Goal: Task Accomplishment & Management: Complete application form

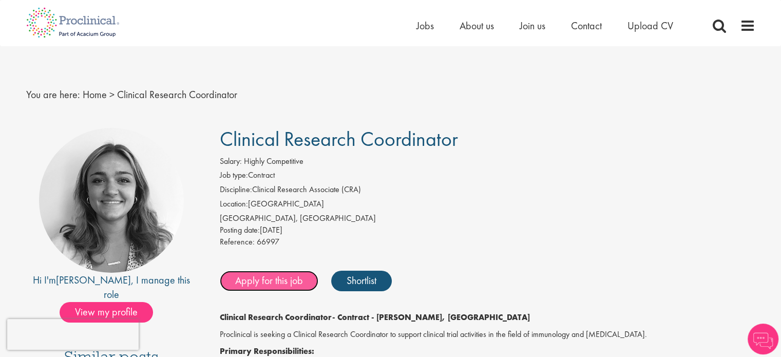
click at [249, 285] on link "Apply for this job" at bounding box center [269, 281] width 99 height 21
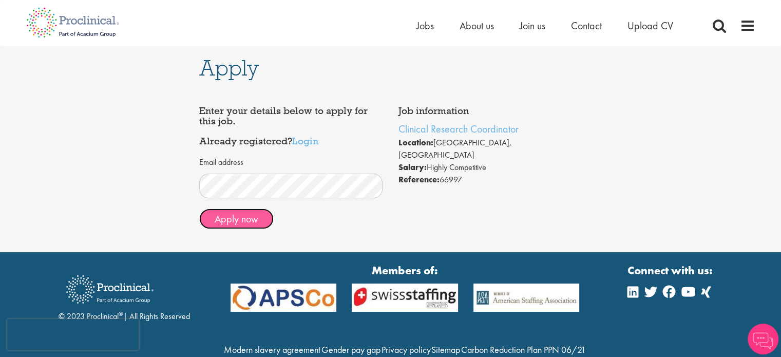
click at [217, 223] on button "Apply now" at bounding box center [236, 218] width 74 height 21
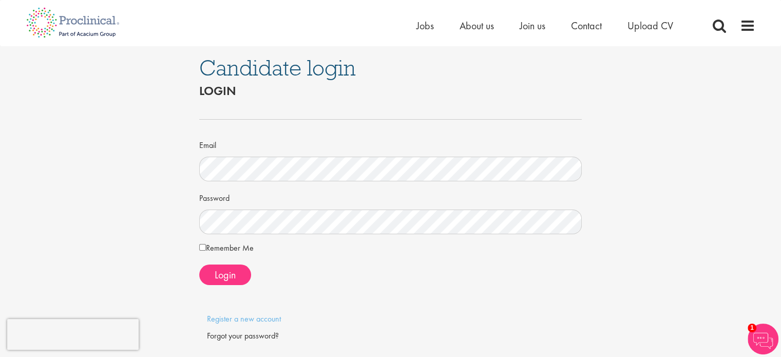
click at [320, 259] on form "Email Password Remember Me Login" at bounding box center [391, 194] width 368 height 182
click at [225, 278] on span "Login" at bounding box center [225, 274] width 21 height 13
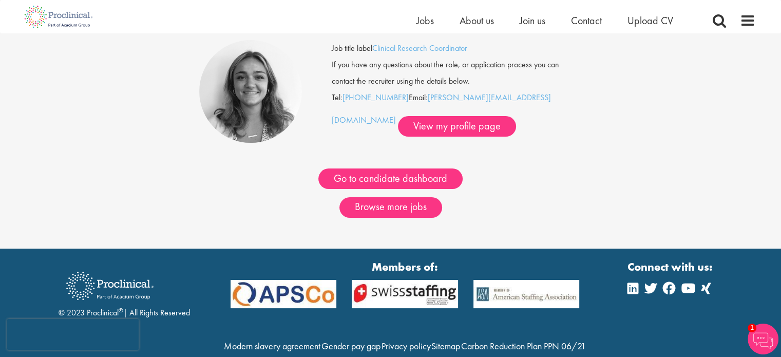
scroll to position [75, 0]
